Goal: Information Seeking & Learning: Learn about a topic

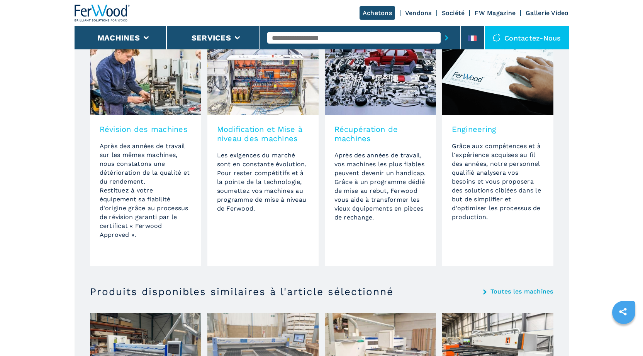
scroll to position [505, 0]
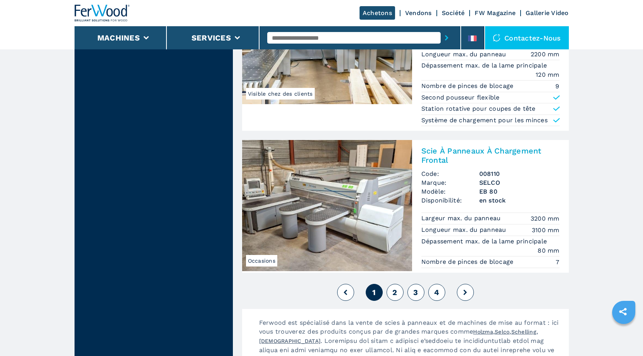
scroll to position [1699, 0]
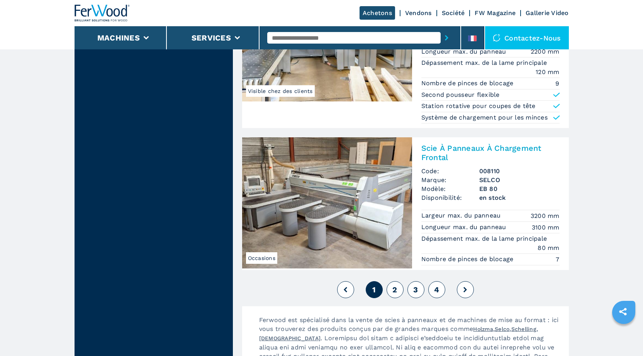
click at [468, 292] on button at bounding box center [465, 289] width 17 height 17
click at [462, 289] on button at bounding box center [465, 289] width 17 height 17
click at [392, 289] on button "2" at bounding box center [394, 289] width 17 height 17
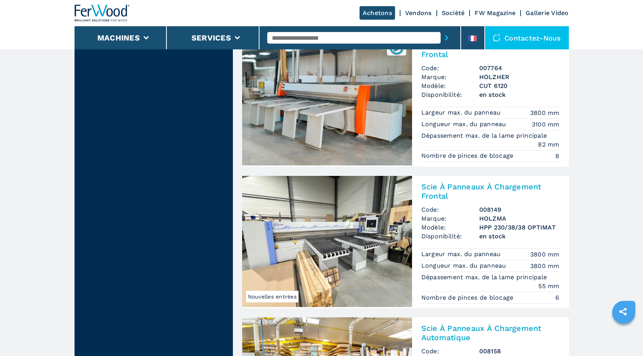
scroll to position [1235, 0]
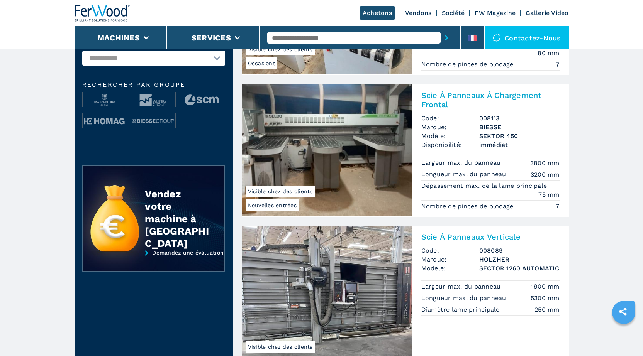
scroll to position [283, 0]
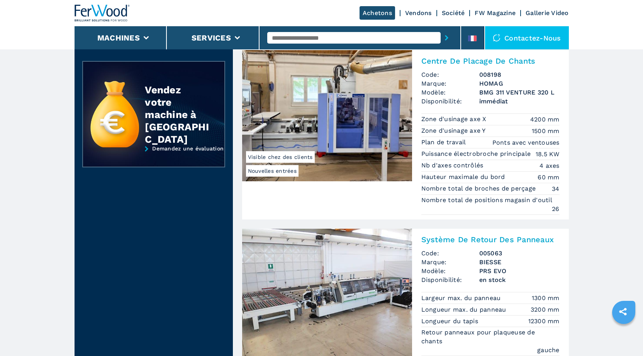
scroll to position [218, 0]
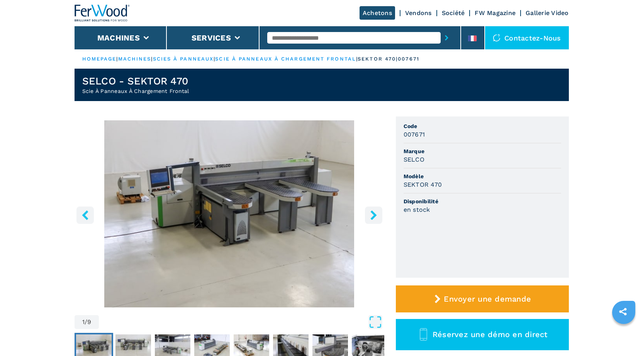
click at [375, 212] on icon "right-button" at bounding box center [374, 215] width 10 height 10
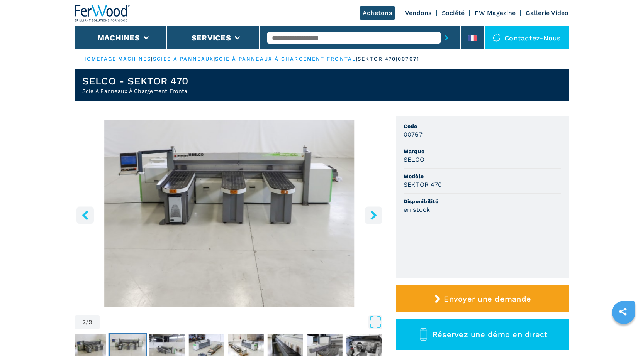
click at [372, 217] on icon "right-button" at bounding box center [374, 215] width 10 height 10
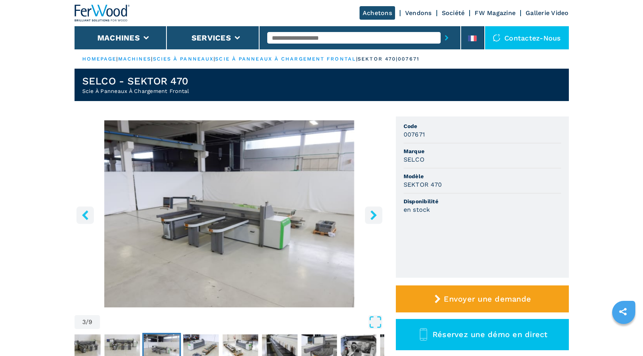
click at [372, 217] on icon "right-button" at bounding box center [374, 215] width 10 height 10
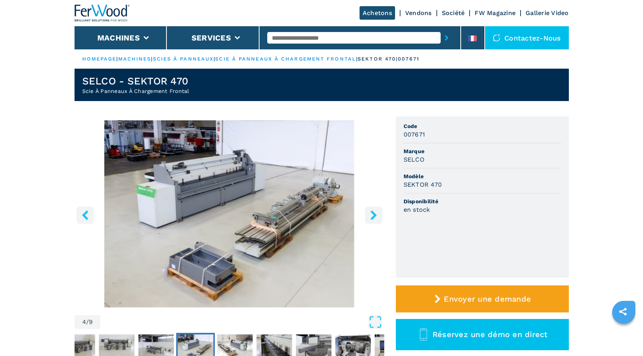
click at [372, 217] on icon "right-button" at bounding box center [374, 215] width 10 height 10
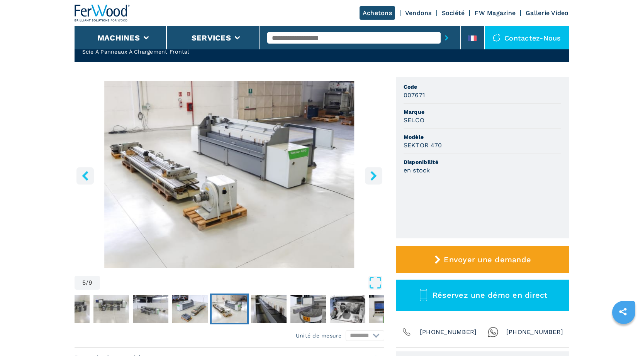
scroll to position [39, 0]
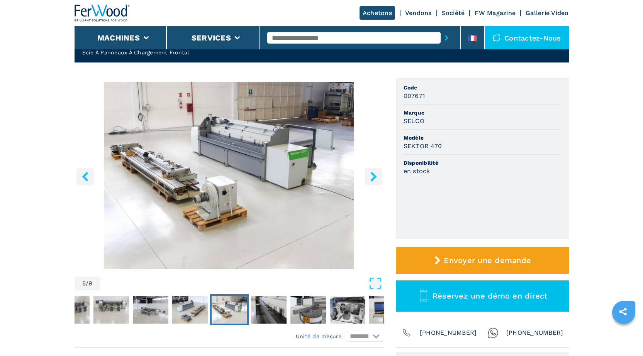
click at [376, 177] on icon "right-button" at bounding box center [374, 177] width 10 height 10
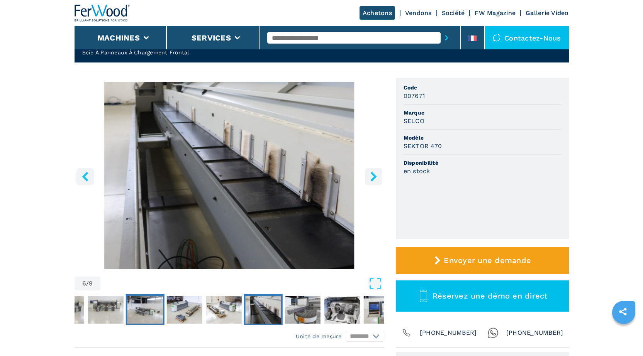
click at [146, 312] on img "Go to Slide 3" at bounding box center [145, 310] width 36 height 28
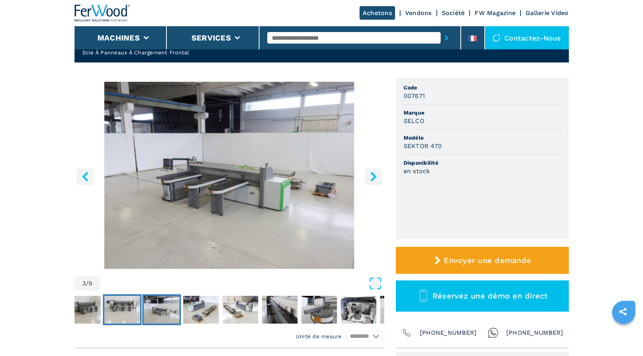
click at [125, 312] on img "Go to Slide 2" at bounding box center [122, 310] width 36 height 28
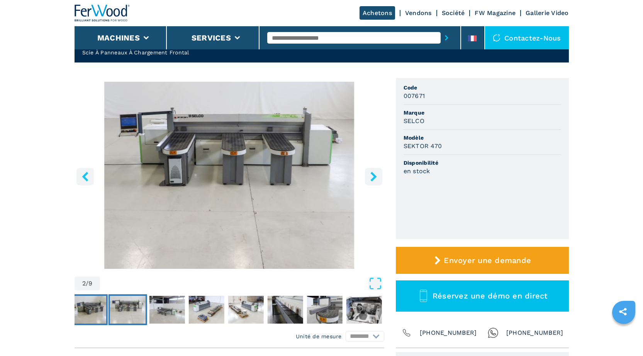
click at [107, 312] on button "Go to Slide 1" at bounding box center [88, 310] width 39 height 31
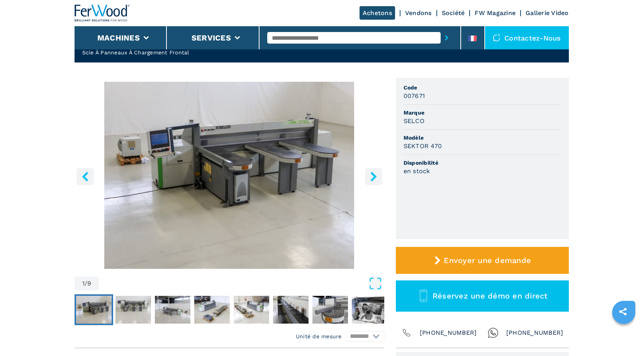
select select "**********"
